Goal: Task Accomplishment & Management: Use online tool/utility

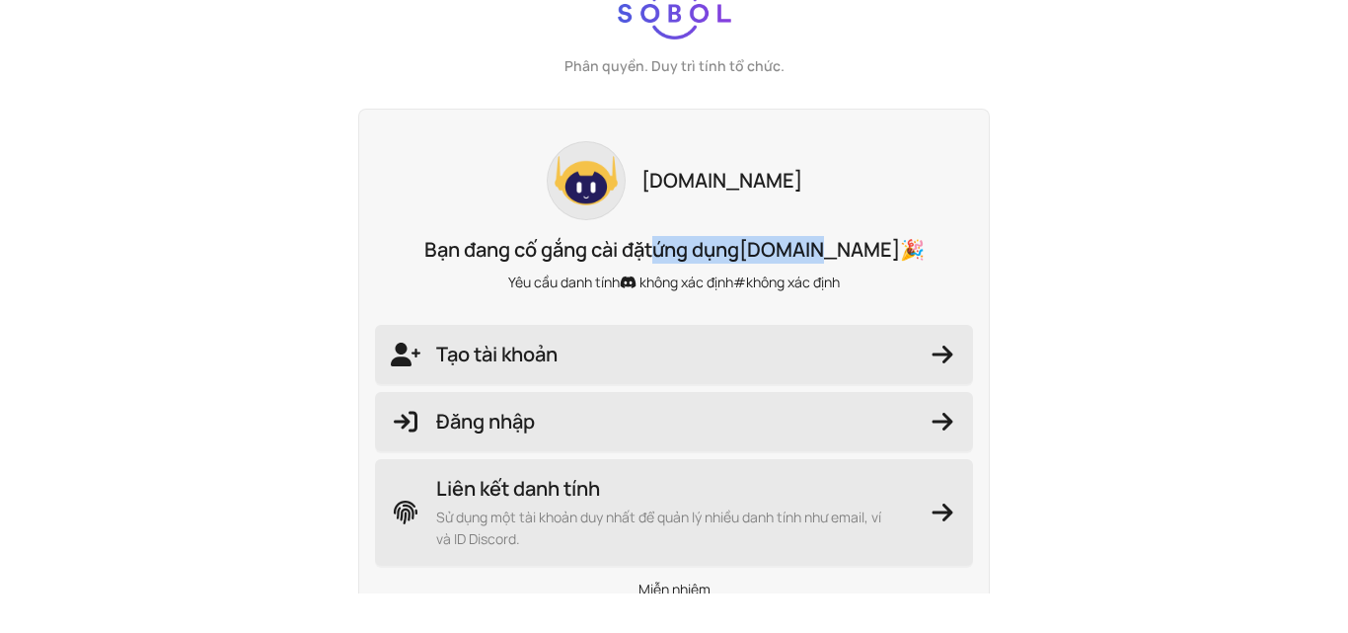
drag, startPoint x: 678, startPoint y: 251, endPoint x: 828, endPoint y: 245, distance: 150.2
click at [828, 245] on p "Bạn đang cố gắng cài đặt ứng dụng [DOMAIN_NAME] 🎉" at bounding box center [674, 250] width 598 height 28
click at [830, 245] on font "[DOMAIN_NAME]" at bounding box center [819, 249] width 161 height 27
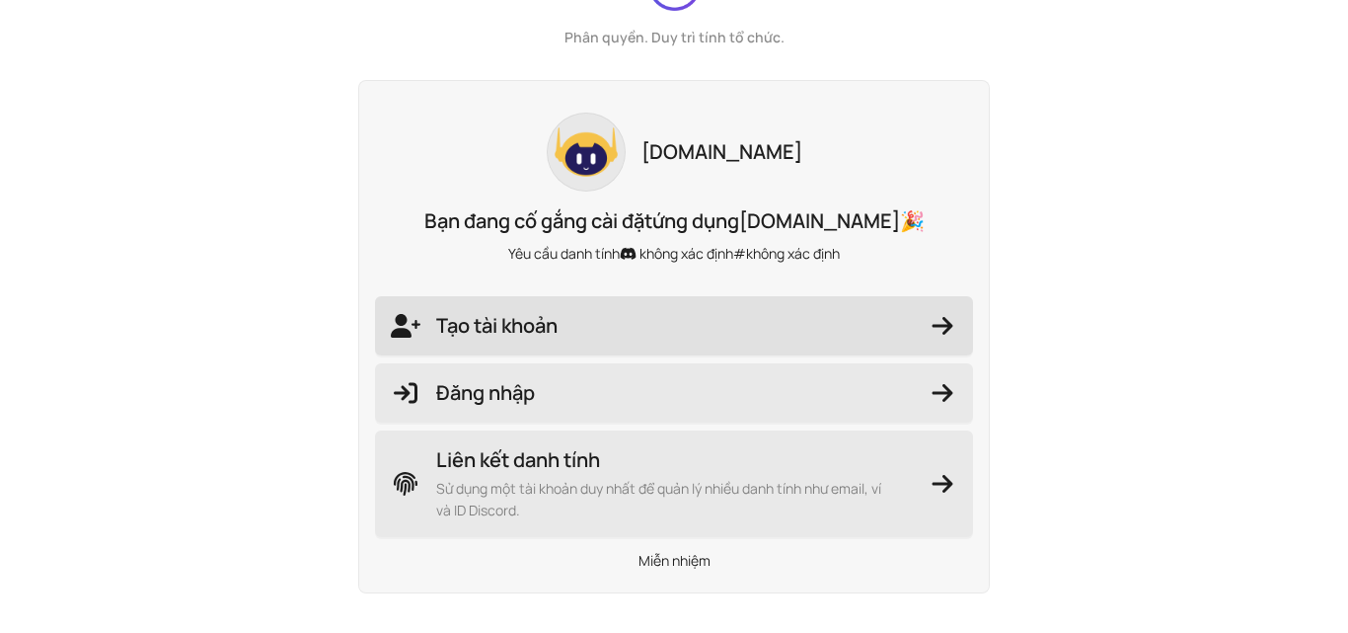
click at [610, 330] on span "Tạo tài khoản" at bounding box center [674, 326] width 567 height 28
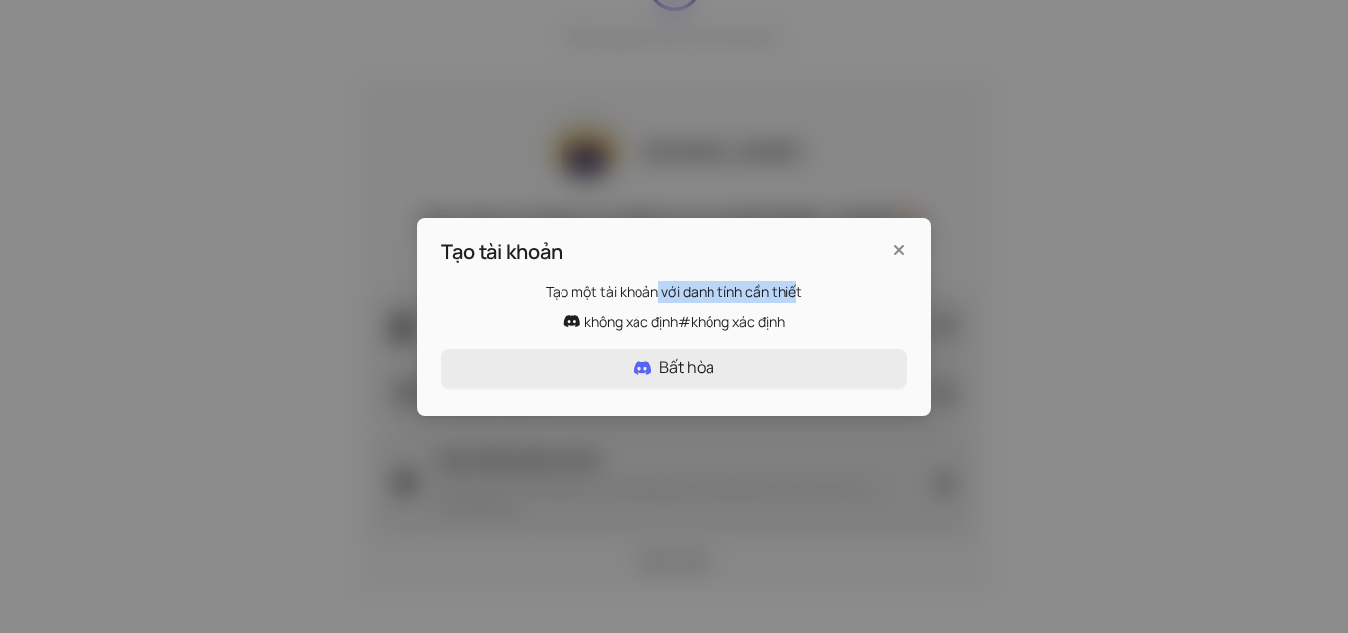
drag, startPoint x: 660, startPoint y: 294, endPoint x: 805, endPoint y: 294, distance: 144.1
click at [804, 293] on p "Tạo một tài khoản với danh tính cần thiết" at bounding box center [674, 292] width 466 height 22
click at [907, 243] on icon "Đóng" at bounding box center [899, 250] width 20 height 16
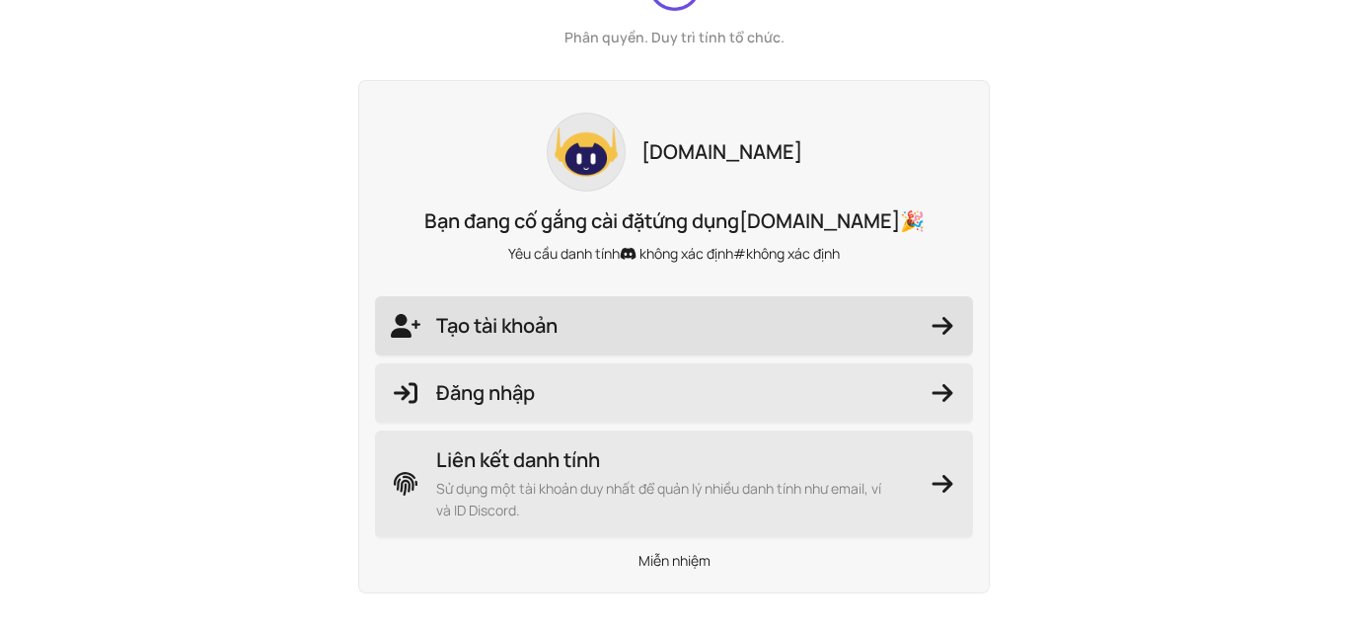
scroll to position [0, 0]
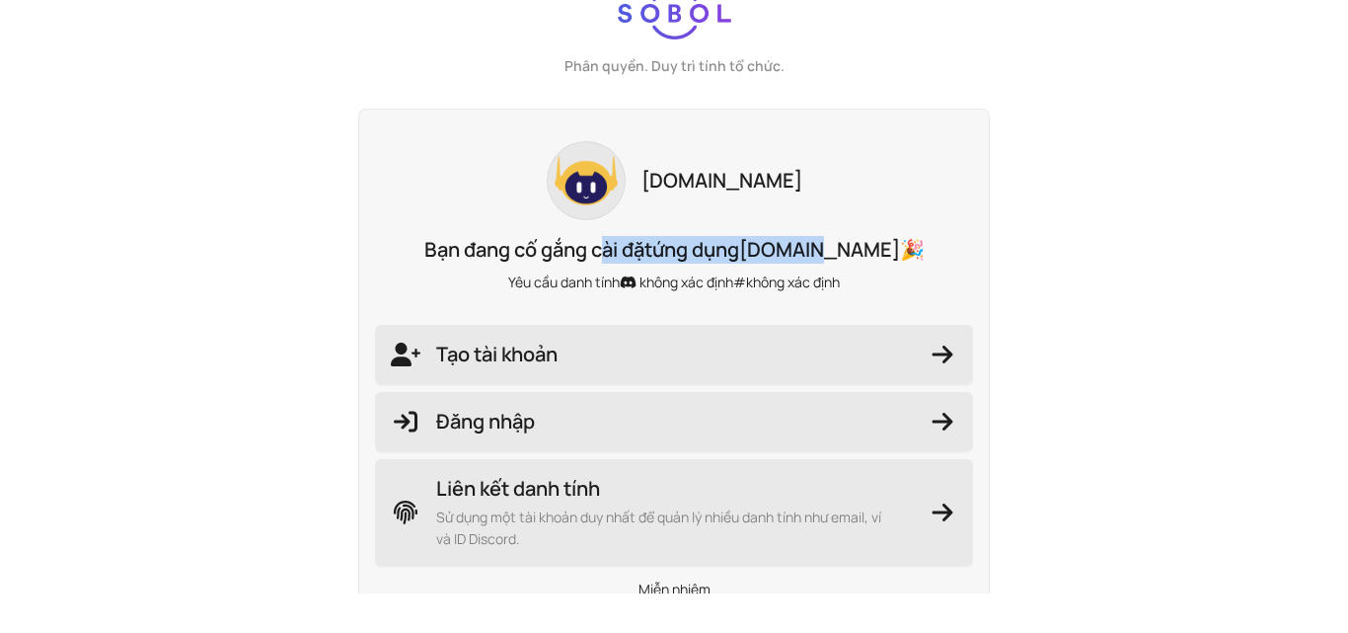
drag, startPoint x: 612, startPoint y: 231, endPoint x: 825, endPoint y: 234, distance: 213.2
click at [825, 234] on div "[DOMAIN_NAME] Bạn đang cố gắng cài đặt ứng dụng [DOMAIN_NAME] 🎉 Yêu cầu danh tí…" at bounding box center [674, 365] width 632 height 513
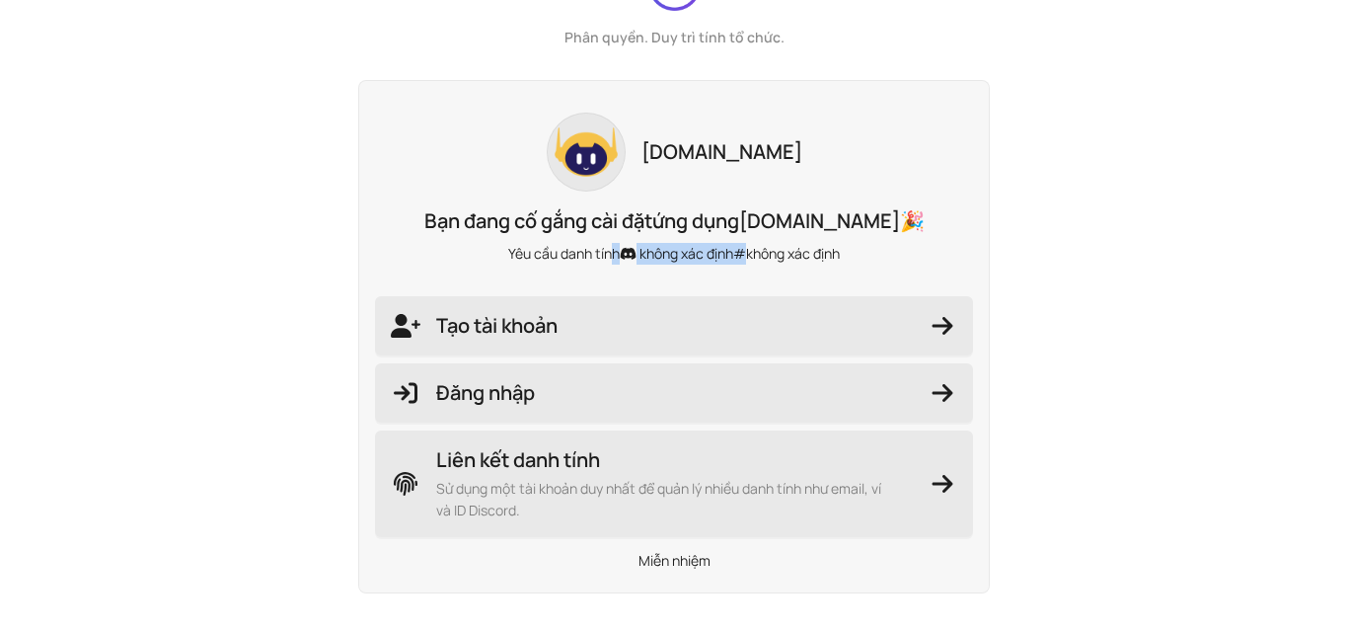
drag, startPoint x: 674, startPoint y: 262, endPoint x: 744, endPoint y: 263, distance: 70.1
click at [744, 263] on p "Yêu cầu danh tính không xác định#không xác định" at bounding box center [674, 254] width 598 height 22
click at [604, 324] on span "Tạo tài khoản" at bounding box center [674, 326] width 567 height 28
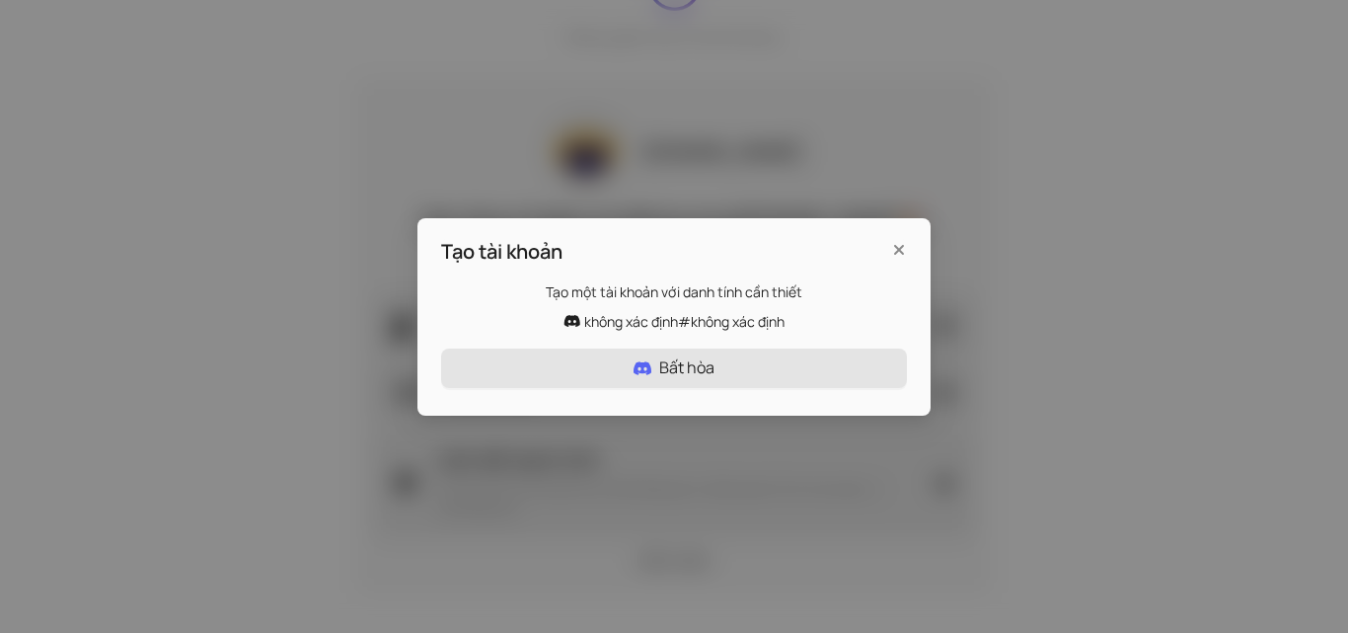
click at [587, 362] on button "Bất hòa" at bounding box center [674, 367] width 466 height 39
drag, startPoint x: 152, startPoint y: 385, endPoint x: 727, endPoint y: 3, distance: 689.9
click at [152, 385] on div "Tạo tài khoản Tạo một tài khoản với danh tính cần thiết không xác định#không xá…" at bounding box center [674, 316] width 1348 height 633
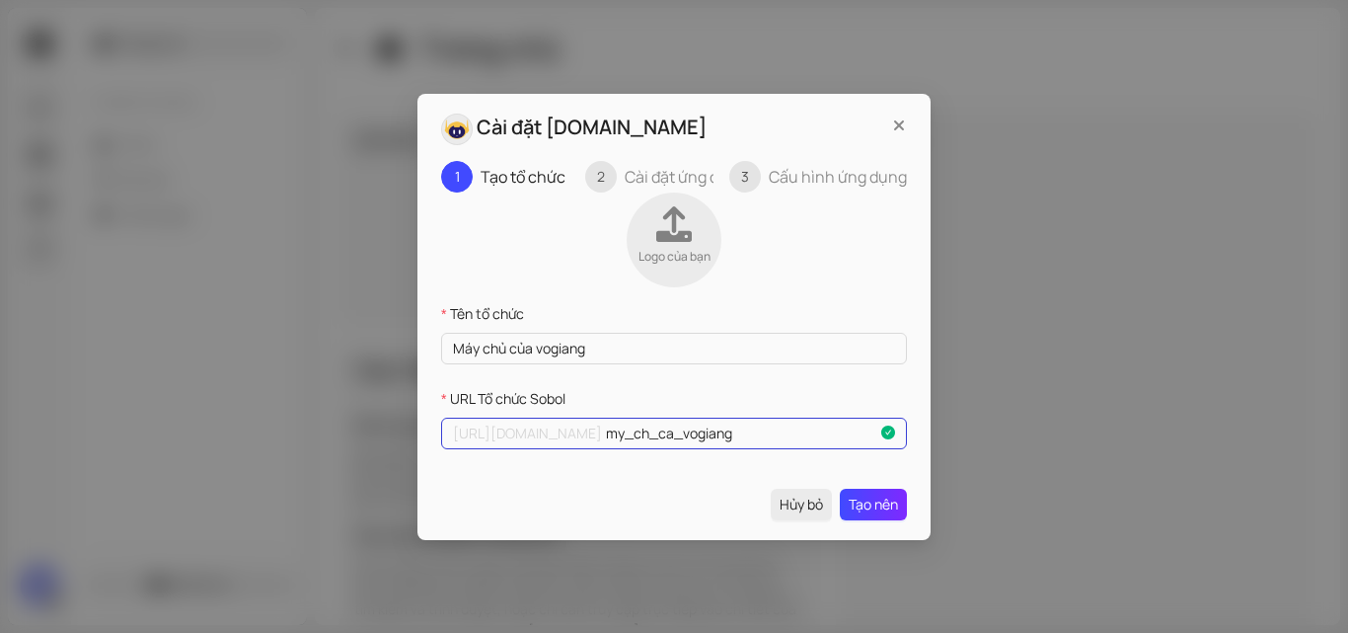
click at [736, 430] on input "my_ch_ca_vogiang" at bounding box center [741, 433] width 271 height 22
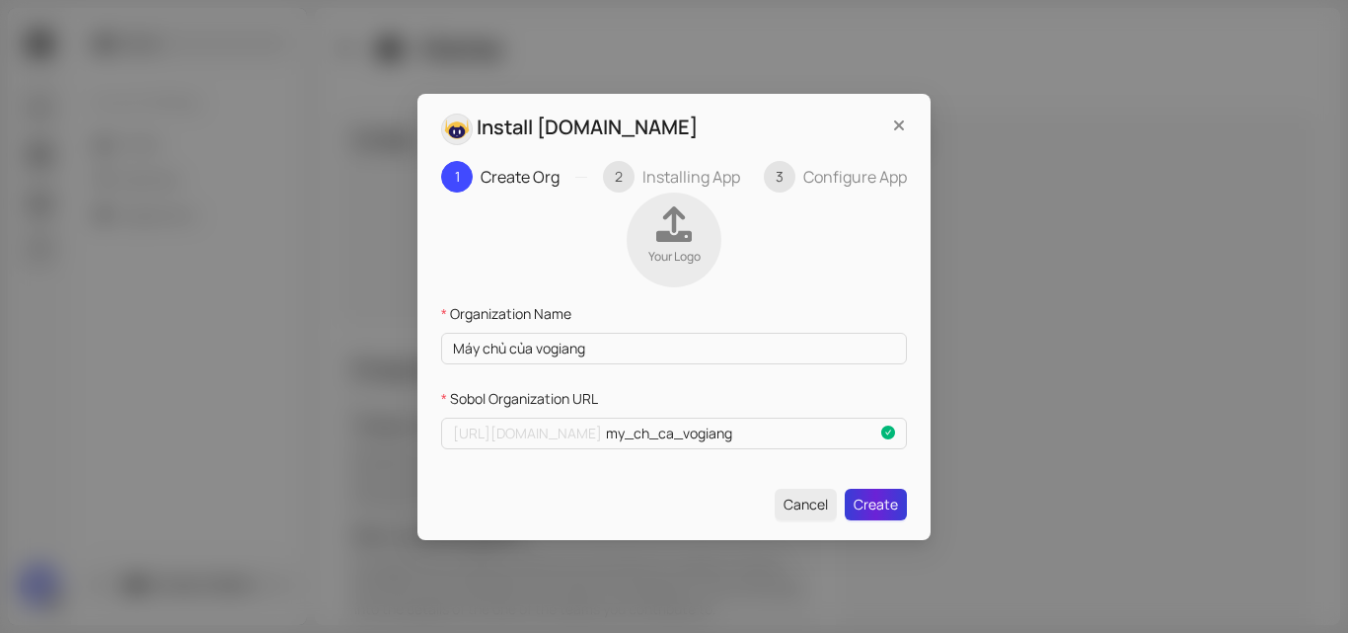
click at [864, 502] on span "Create" at bounding box center [876, 505] width 44 height 22
click at [681, 239] on icon at bounding box center [674, 224] width 36 height 36
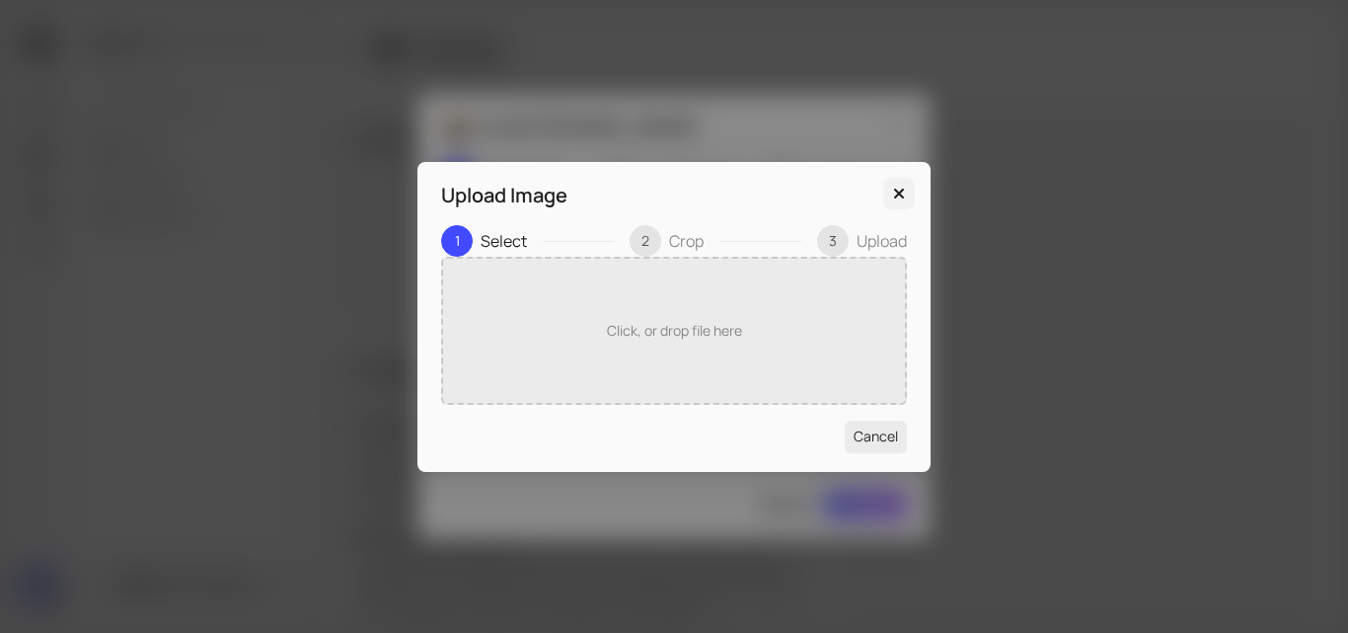
click at [898, 190] on icon "Close" at bounding box center [899, 194] width 20 height 16
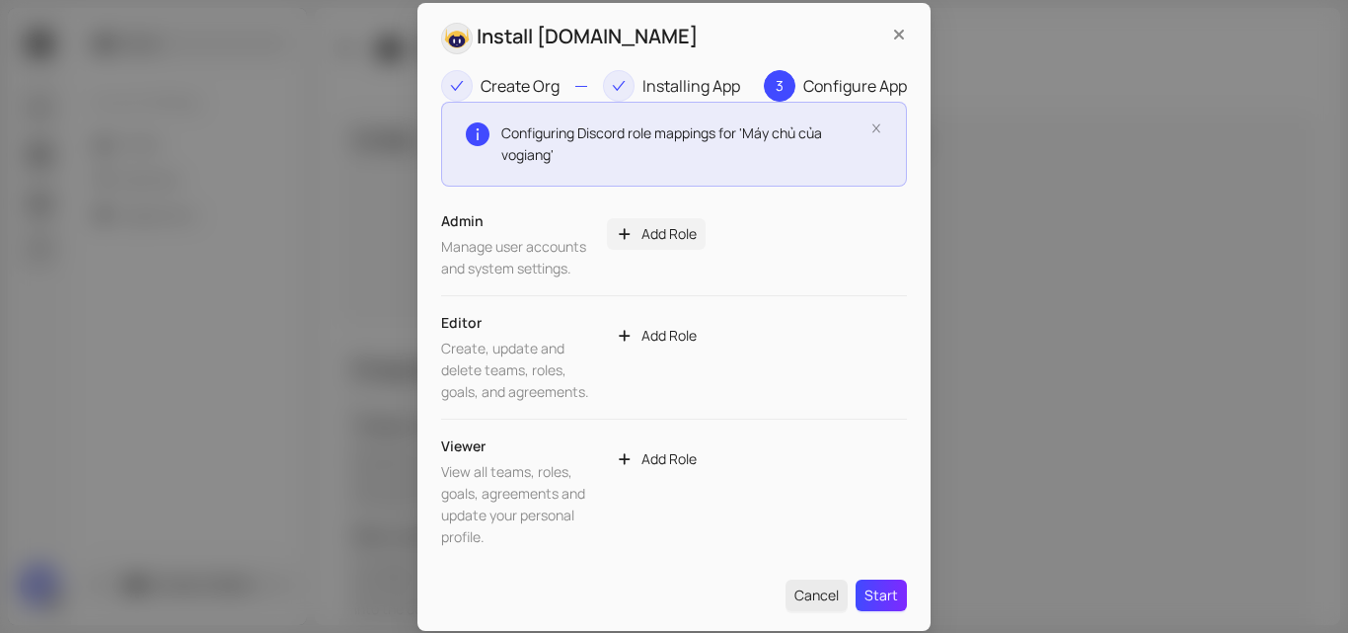
click at [660, 239] on span "Add Role" at bounding box center [669, 234] width 55 height 22
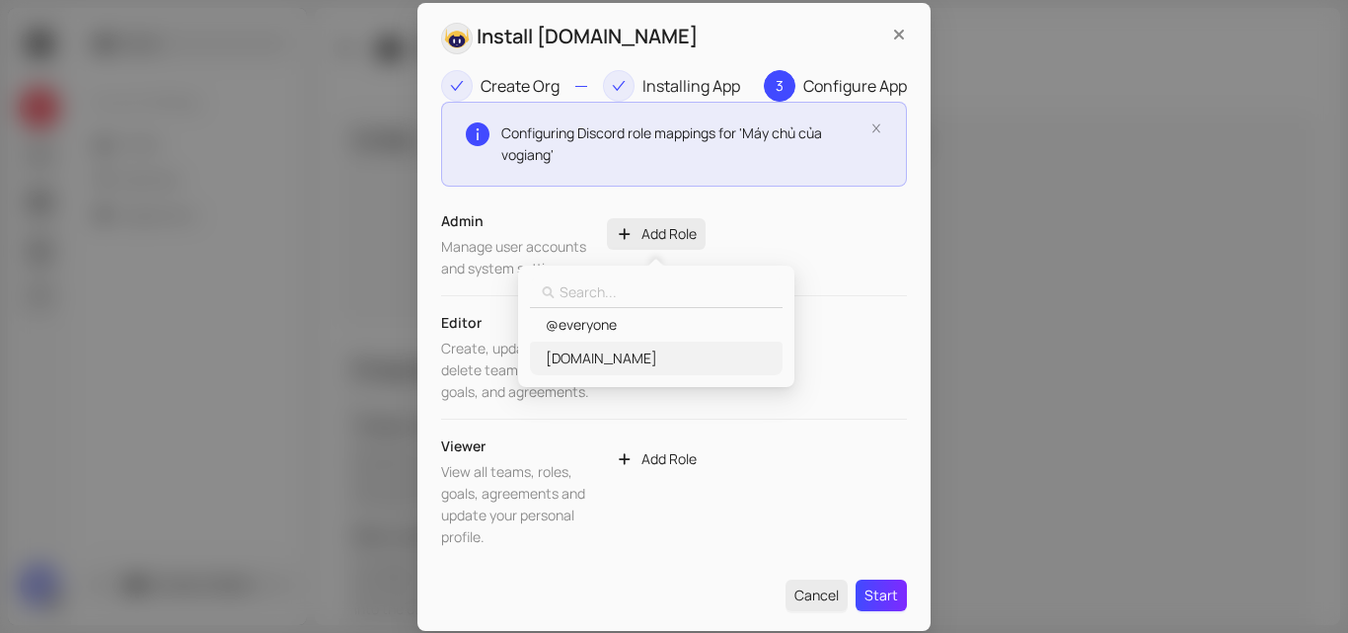
click at [616, 359] on span "[DOMAIN_NAME]" at bounding box center [602, 358] width 112 height 22
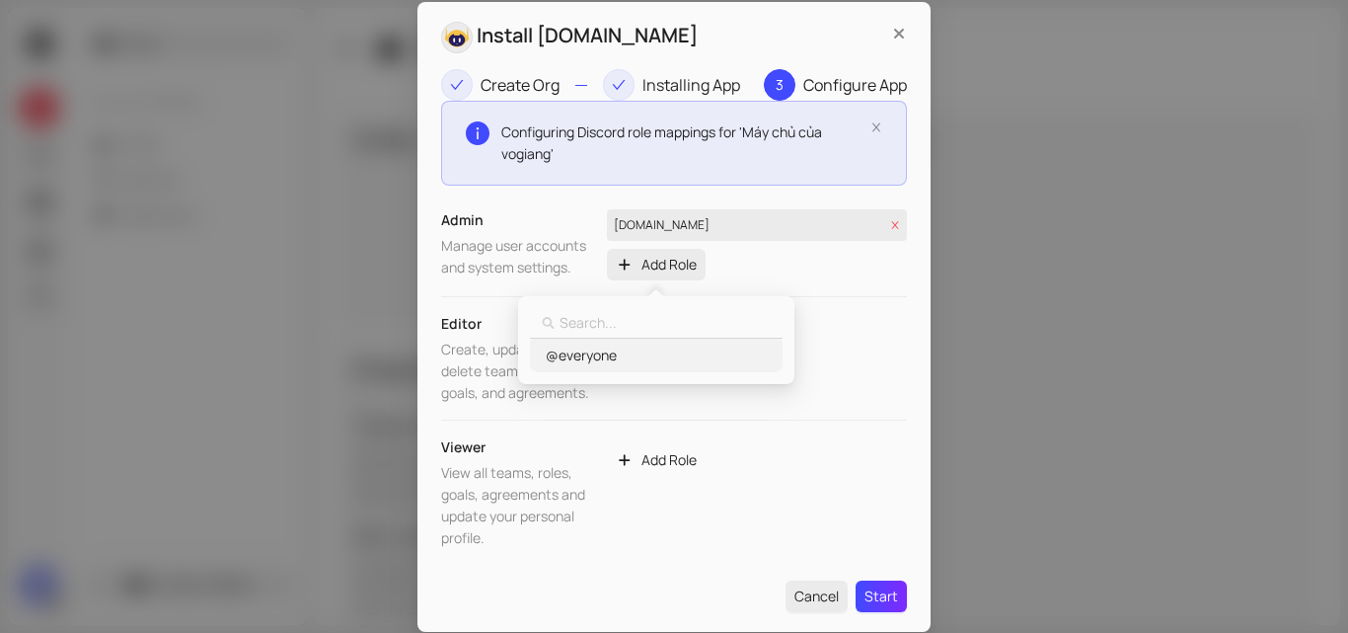
click at [775, 382] on div "1409477179947094047 @everyone @everyone" at bounding box center [656, 340] width 276 height 88
click at [527, 290] on div "1409477179947094047 @everyone @everyone" at bounding box center [656, 334] width 276 height 100
click at [646, 330] on span "Add Role" at bounding box center [669, 337] width 55 height 22
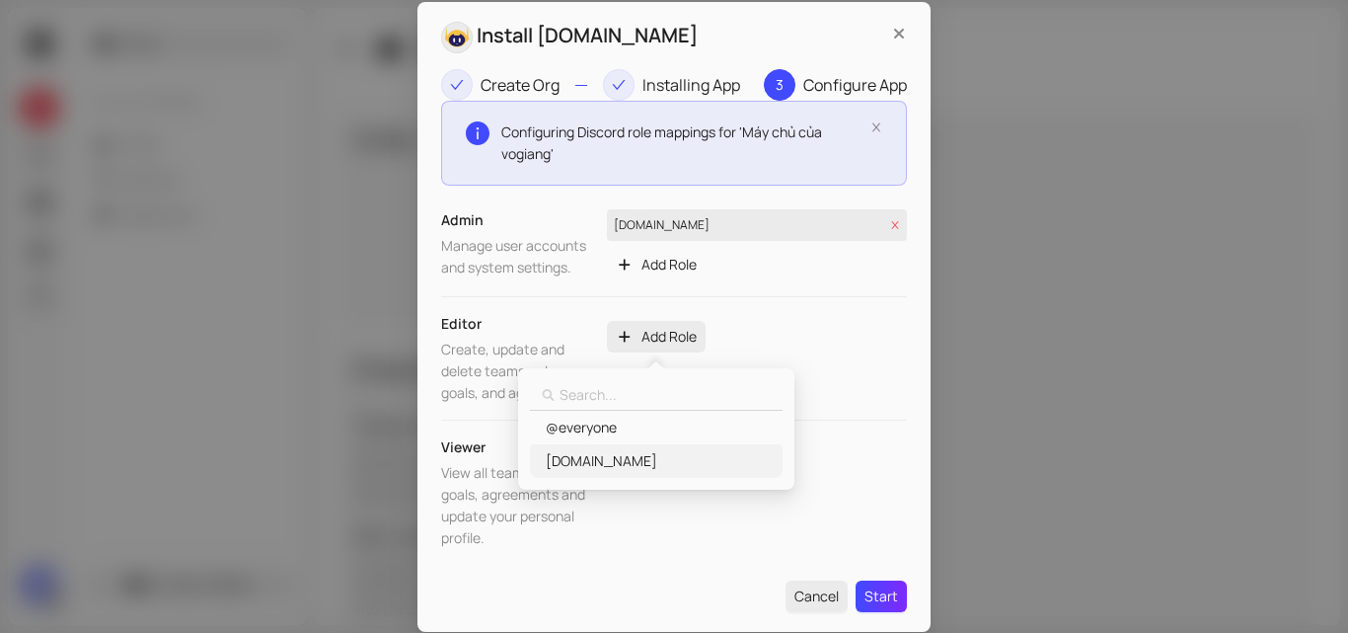
click at [605, 452] on span "[DOMAIN_NAME]" at bounding box center [602, 461] width 112 height 22
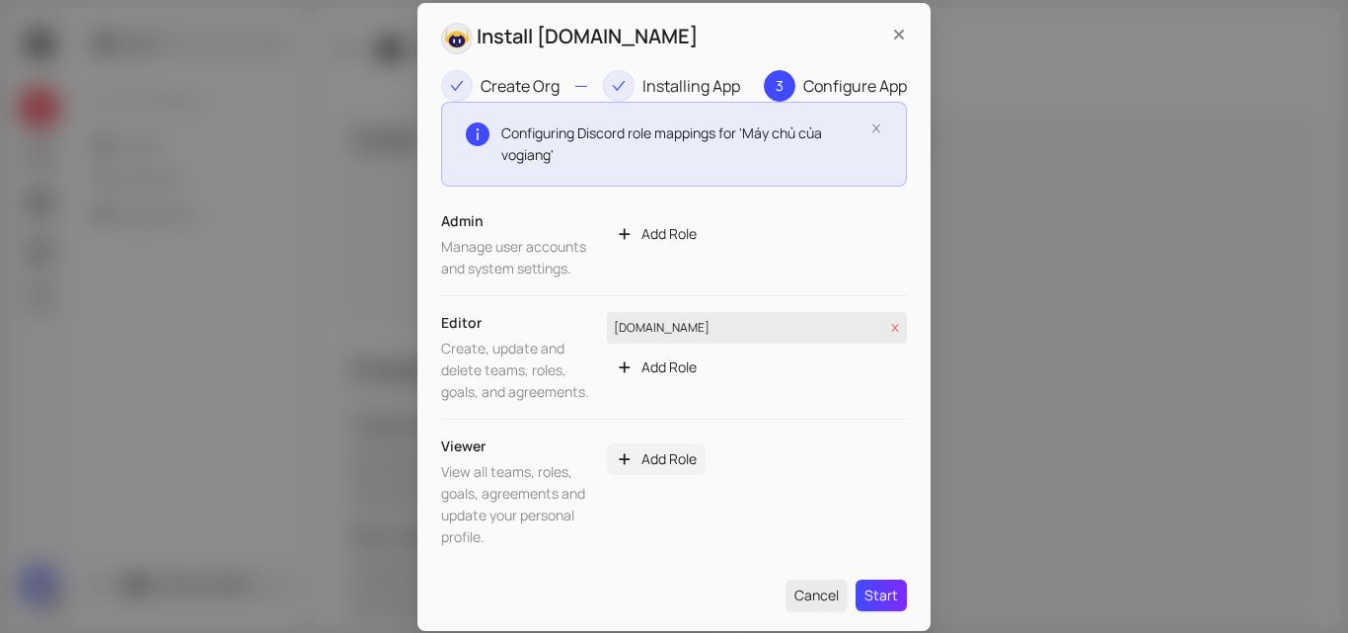
click at [650, 459] on span "Add Role" at bounding box center [669, 459] width 55 height 22
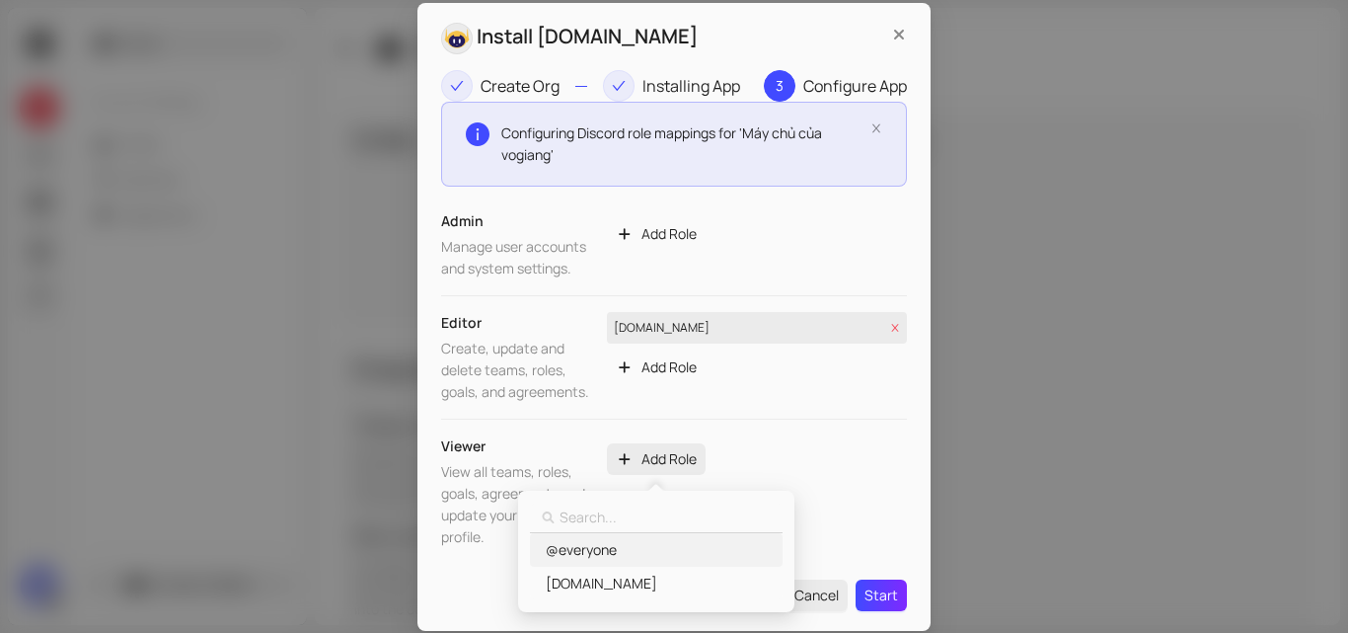
click at [609, 558] on span "@everyone" at bounding box center [581, 550] width 71 height 22
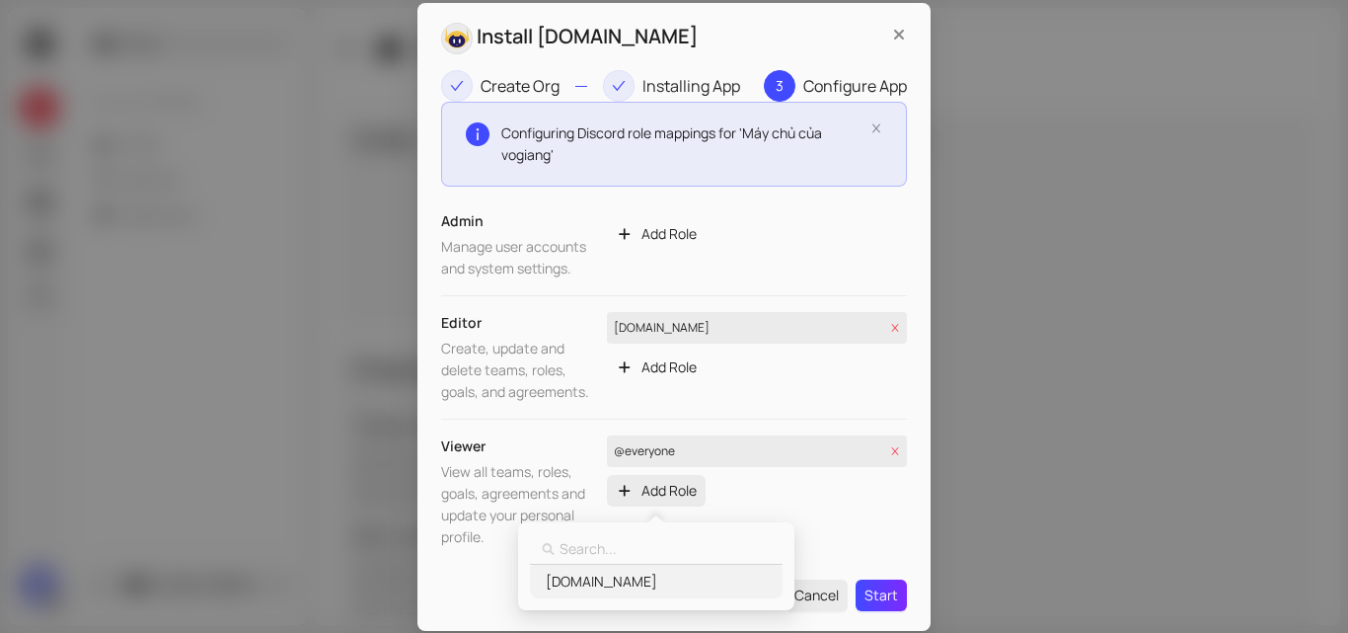
click at [604, 586] on span "[DOMAIN_NAME]" at bounding box center [602, 582] width 112 height 22
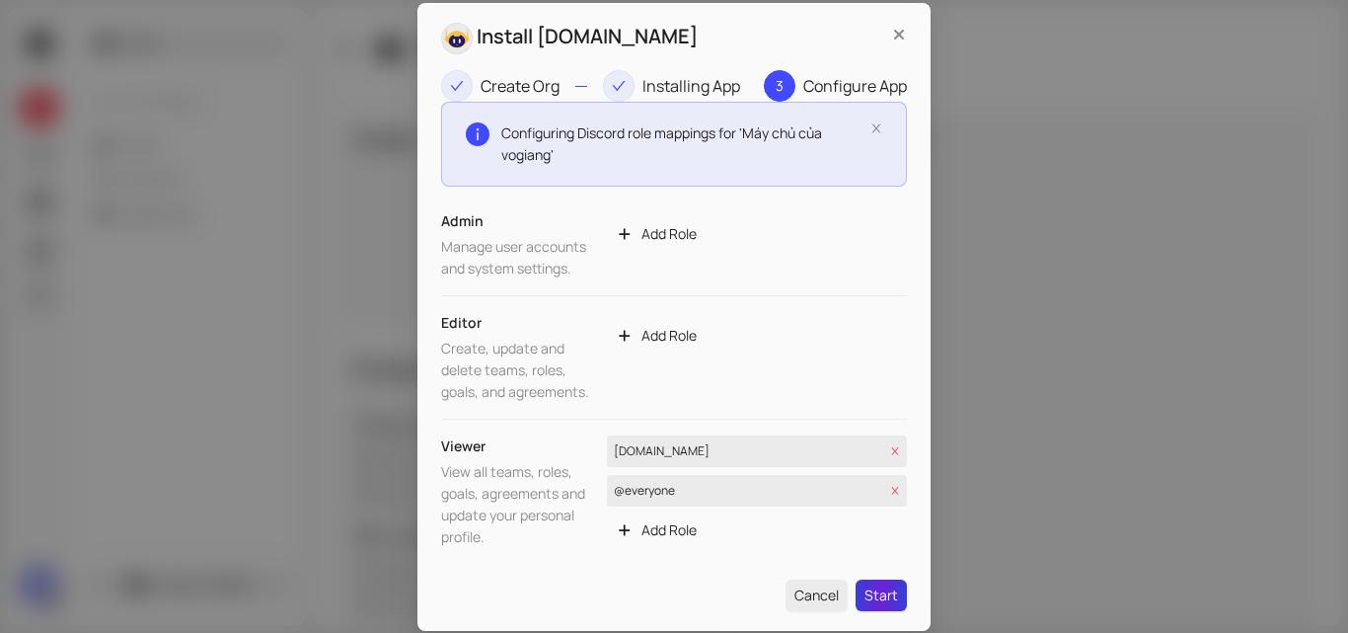
click at [872, 585] on span "Start" at bounding box center [882, 595] width 34 height 22
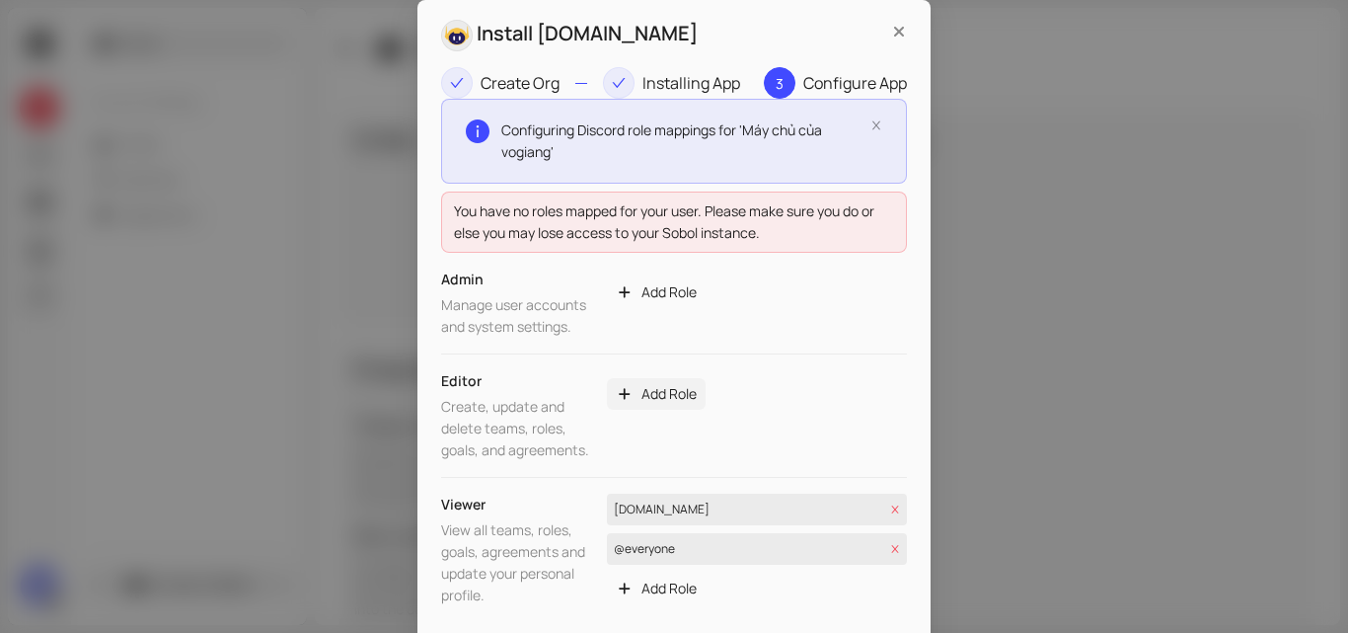
click at [647, 400] on span "Add Role" at bounding box center [669, 394] width 55 height 22
click at [598, 522] on span "[DOMAIN_NAME]" at bounding box center [596, 518] width 112 height 22
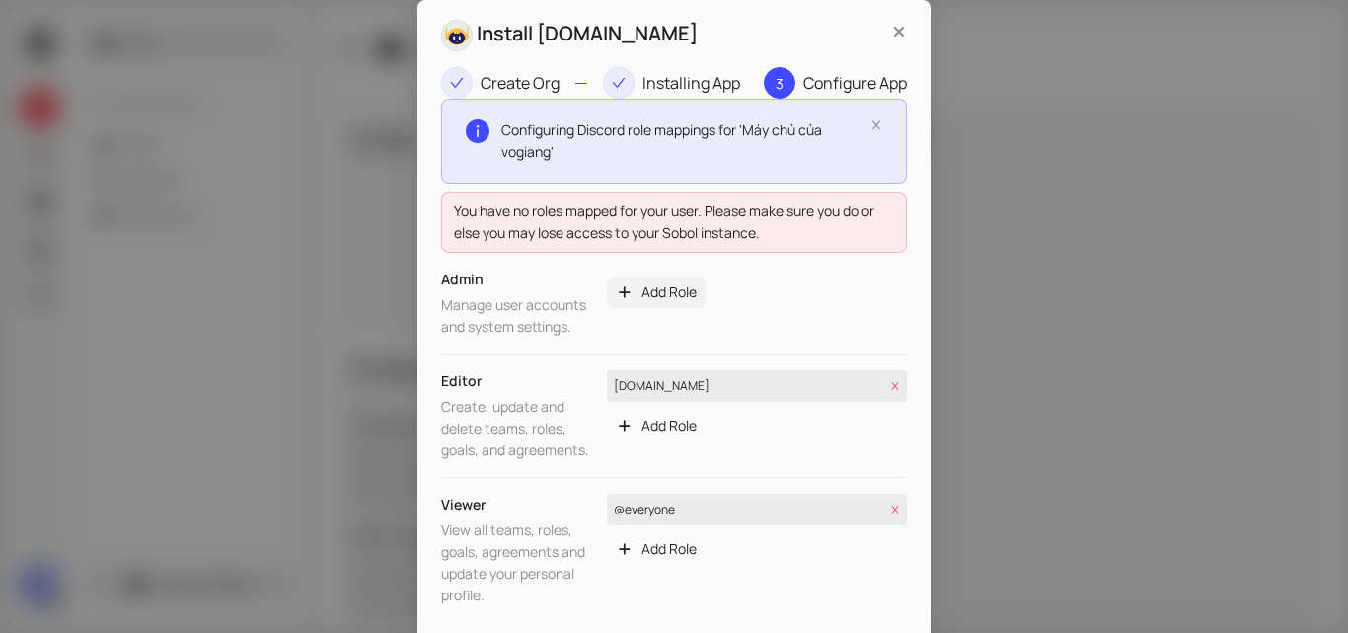
click at [666, 293] on span "Add Role" at bounding box center [669, 292] width 55 height 22
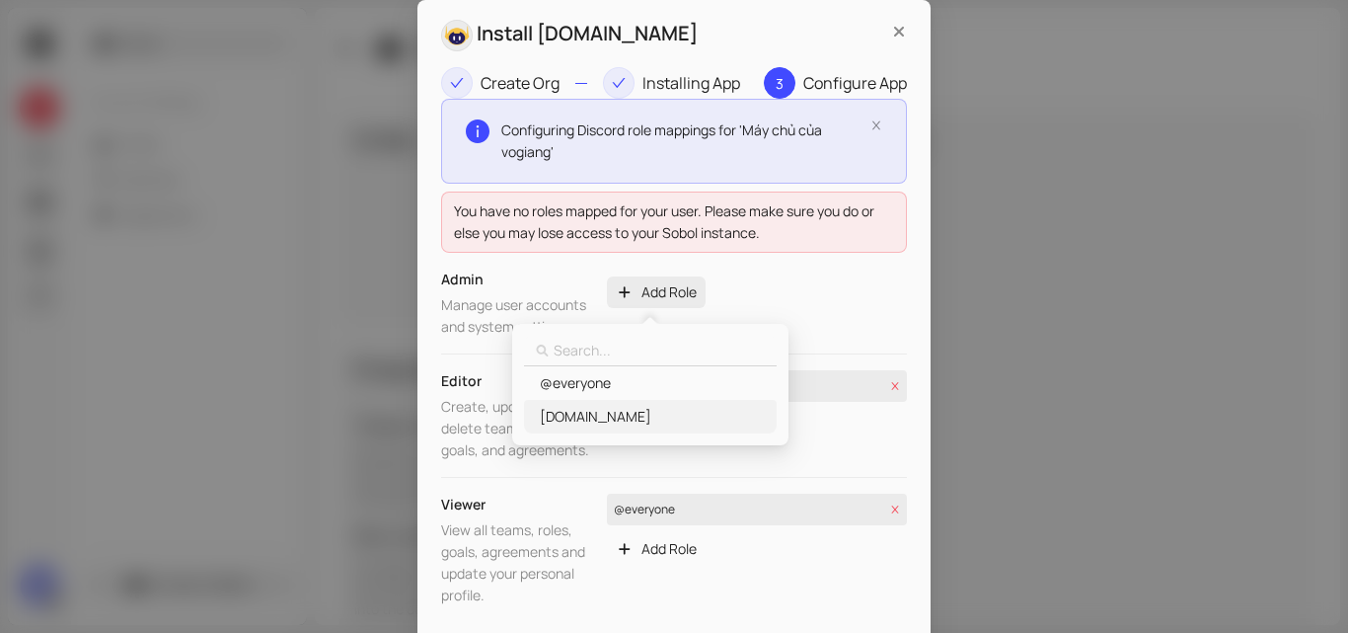
click at [624, 414] on span "[DOMAIN_NAME]" at bounding box center [649, 417] width 227 height 22
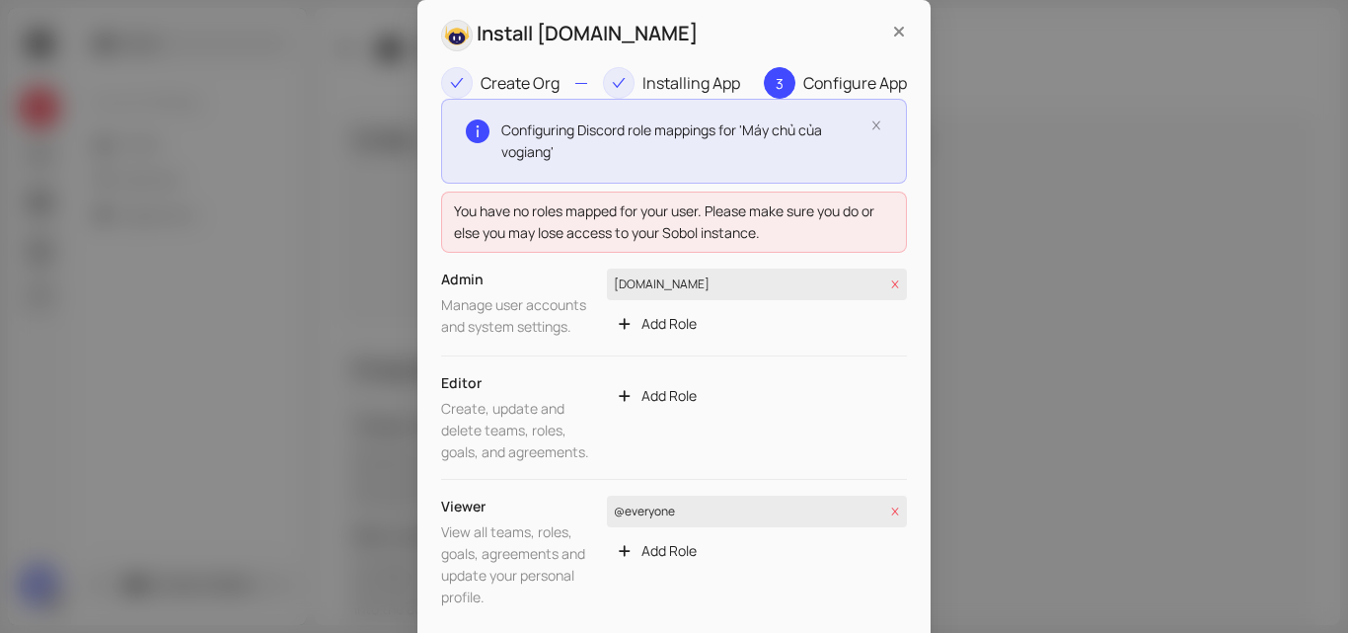
scroll to position [58, 0]
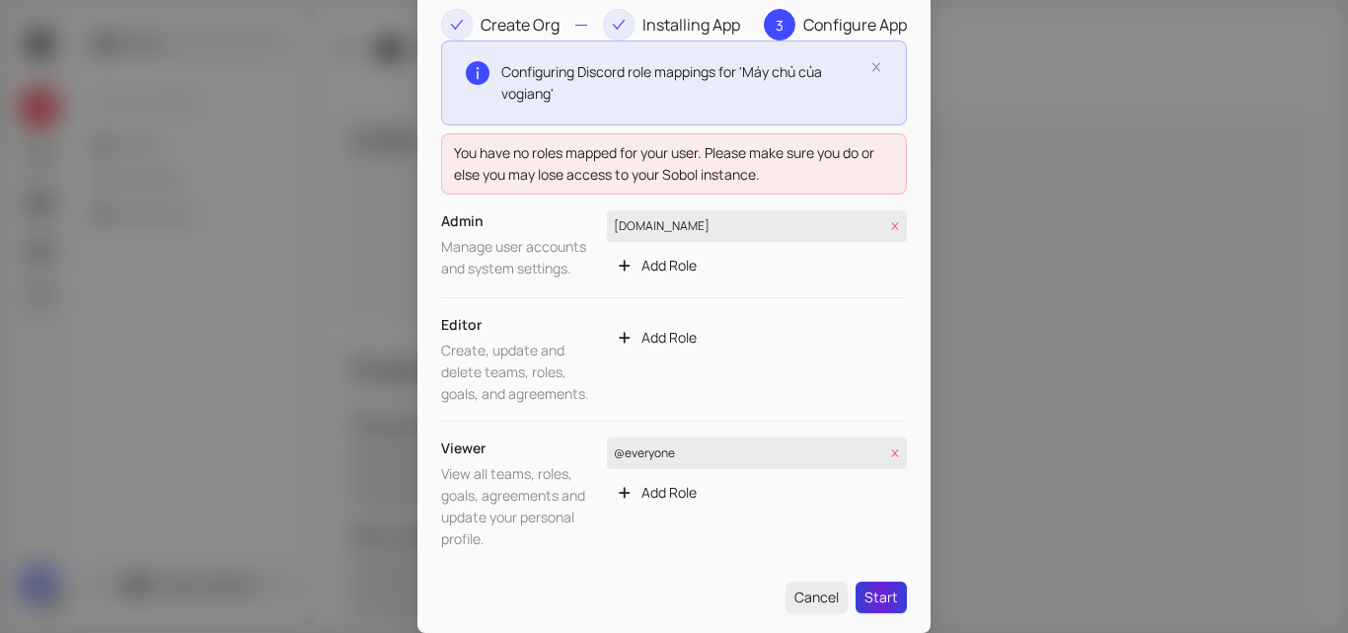
click at [869, 603] on span "Start" at bounding box center [882, 597] width 34 height 22
click at [663, 337] on span "Add Role" at bounding box center [669, 338] width 55 height 22
click at [873, 68] on icon "close" at bounding box center [877, 67] width 8 height 9
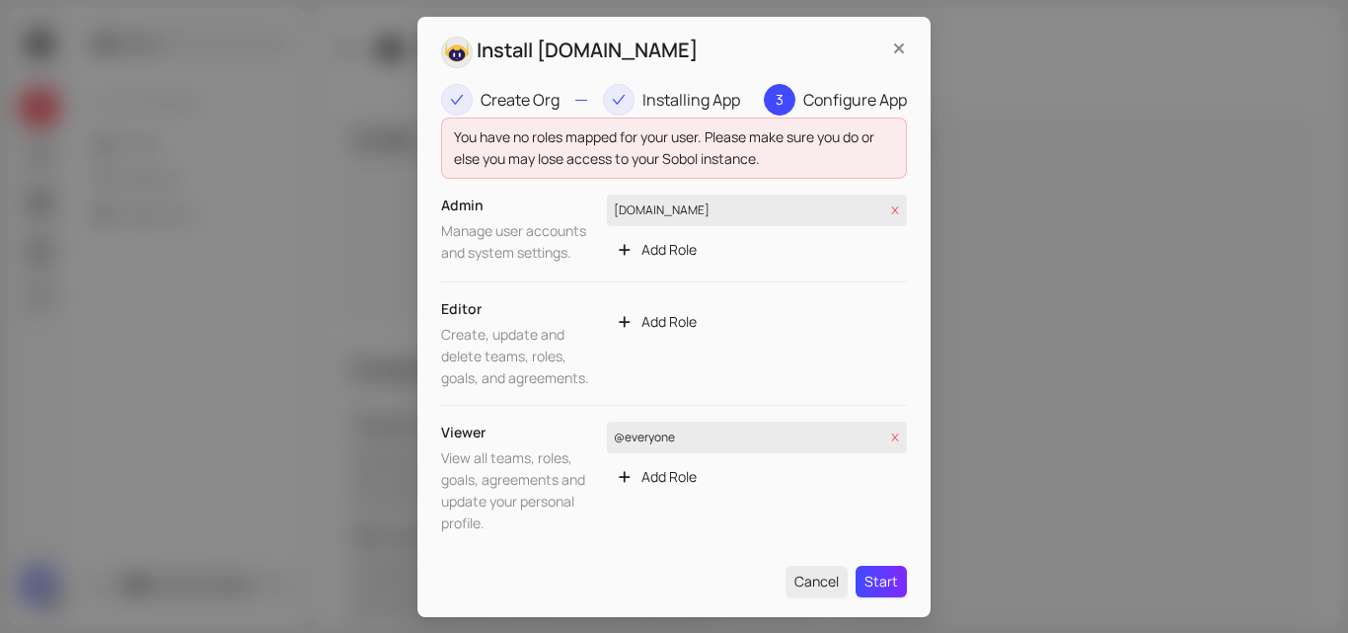
scroll to position [0, 0]
click at [897, 42] on icon "Close" at bounding box center [899, 49] width 20 height 16
